Goal: Task Accomplishment & Management: Manage account settings

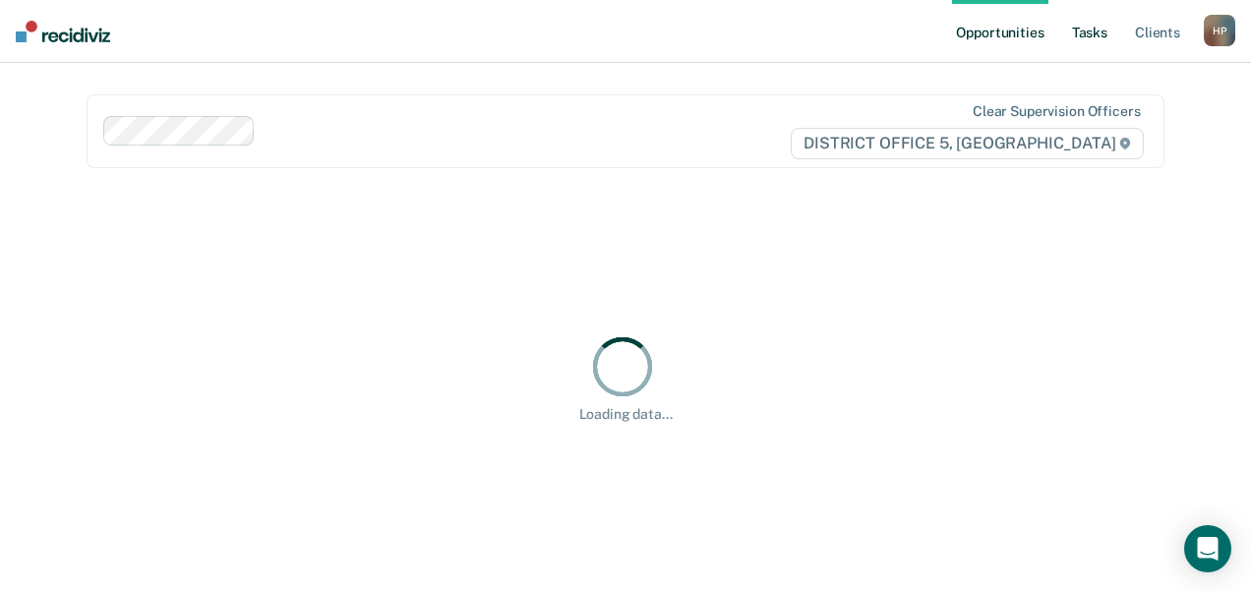
click at [1104, 30] on link "Tasks" at bounding box center [1089, 31] width 43 height 63
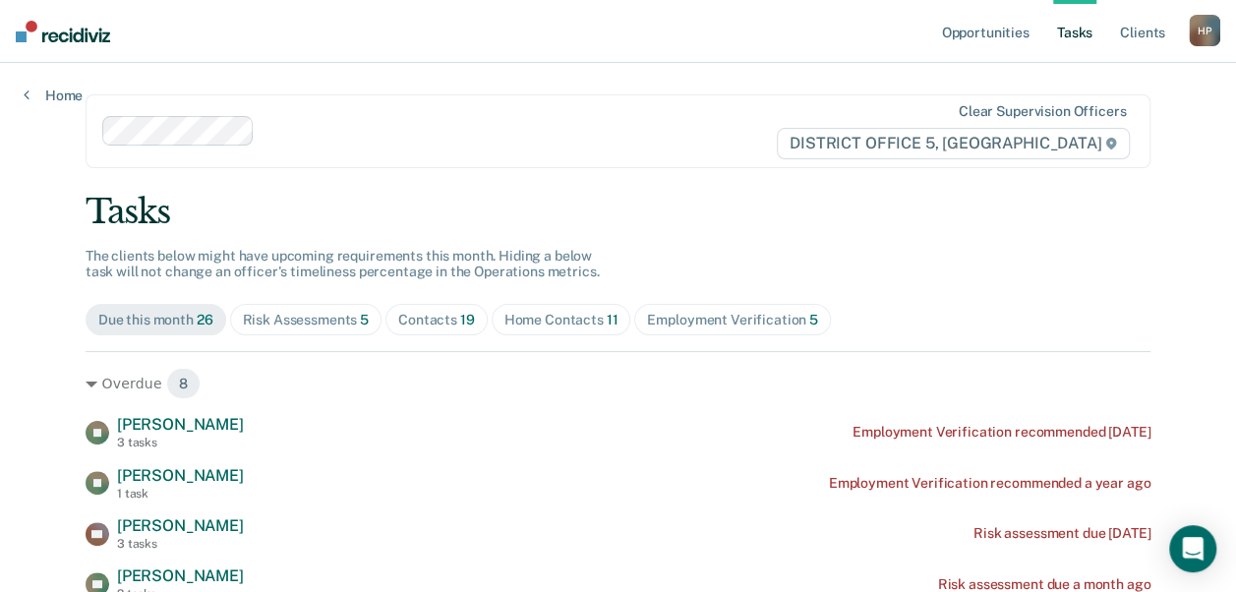
click at [332, 312] on div "Risk Assessments 5" at bounding box center [306, 320] width 127 height 17
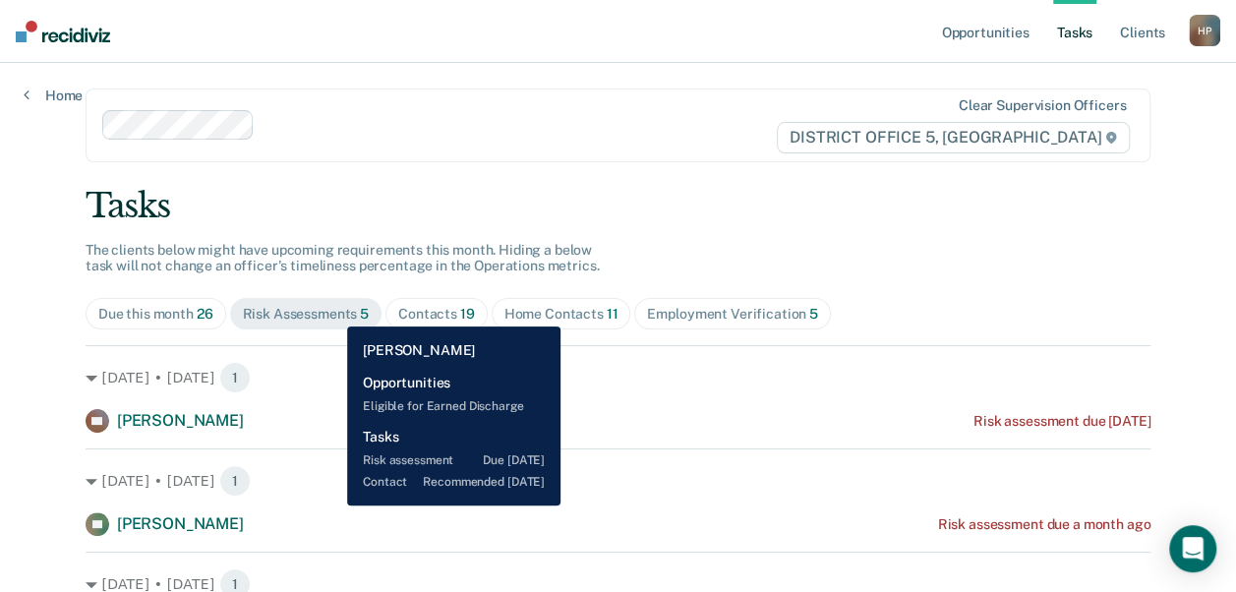
scroll to position [4, 0]
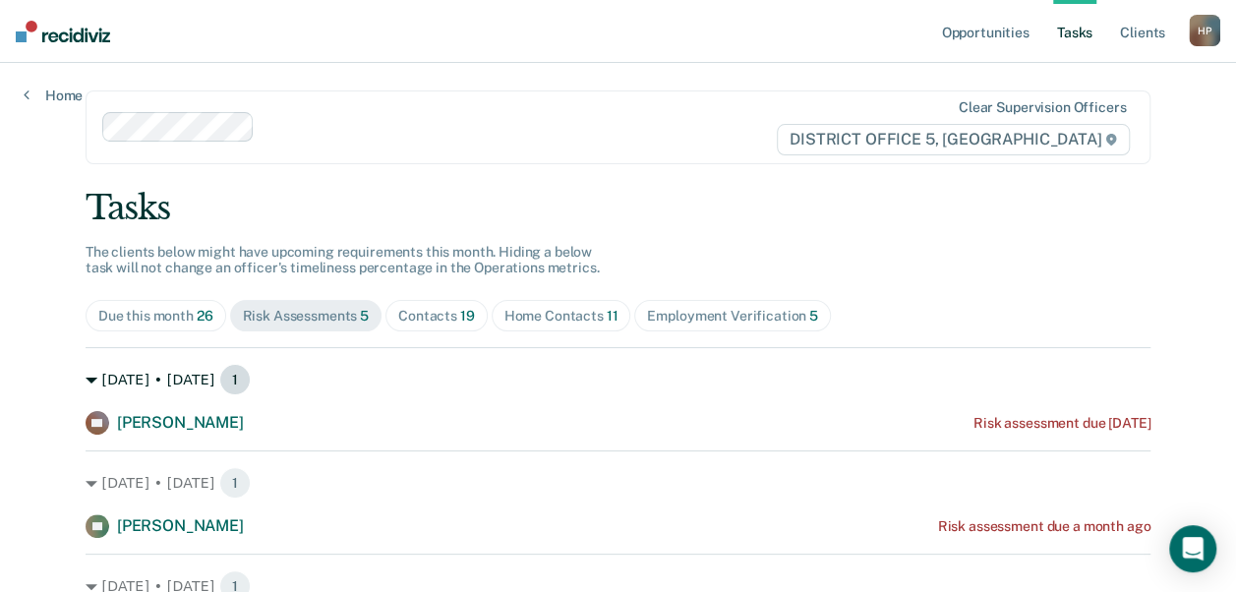
drag, startPoint x: 418, startPoint y: 311, endPoint x: 480, endPoint y: 377, distance: 90.4
click at [480, 377] on div "[DATE] • [DATE] 1" at bounding box center [618, 379] width 1065 height 31
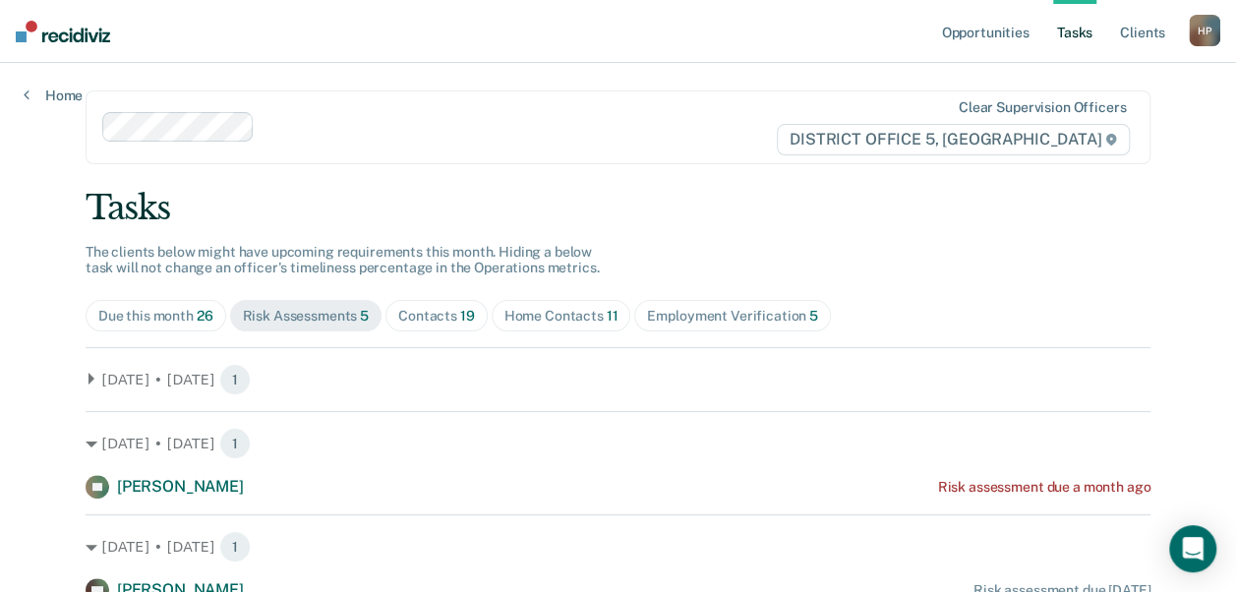
click at [445, 324] on span "Contacts 19" at bounding box center [436, 315] width 102 height 31
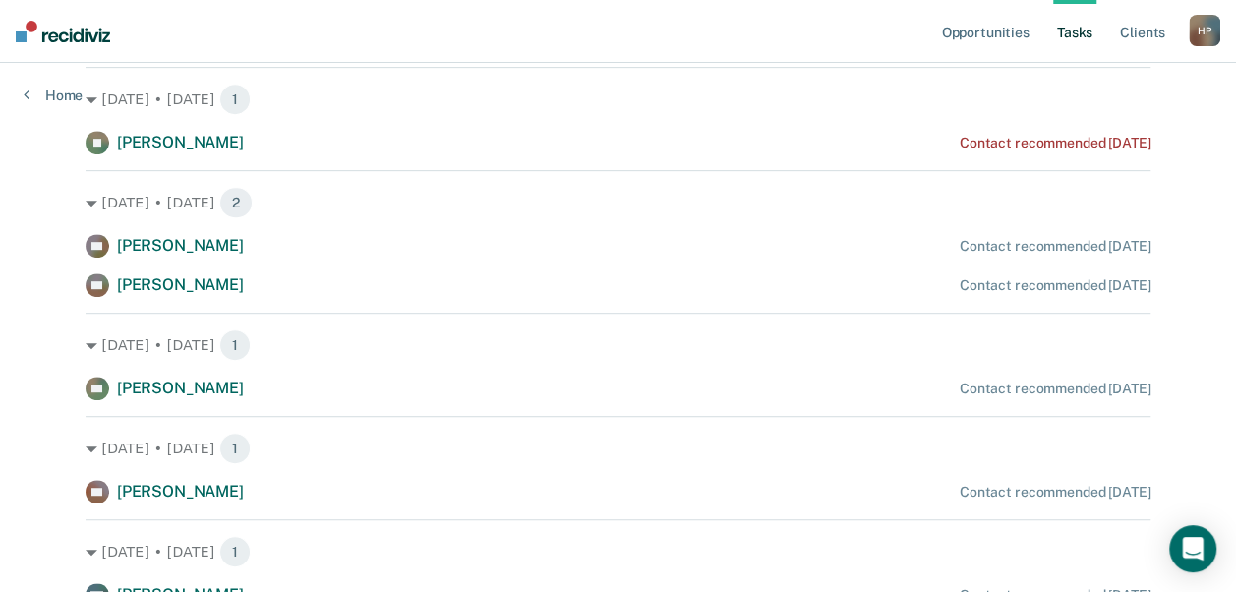
scroll to position [0, 0]
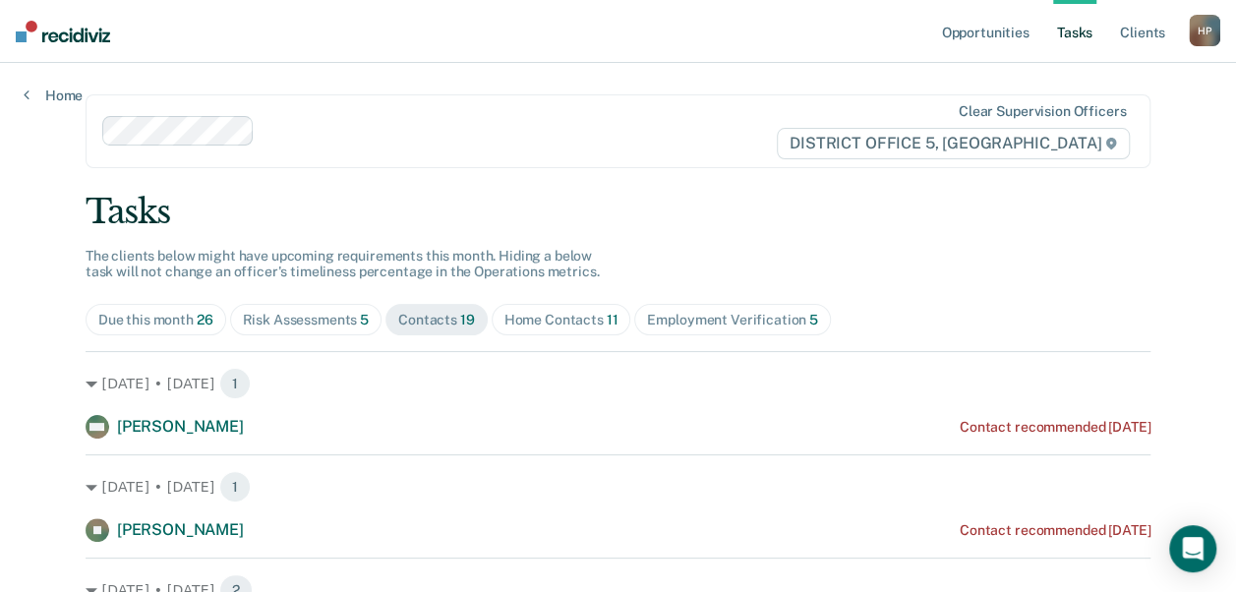
click at [607, 319] on span "11" at bounding box center [613, 320] width 12 height 16
